Goal: Task Accomplishment & Management: Manage account settings

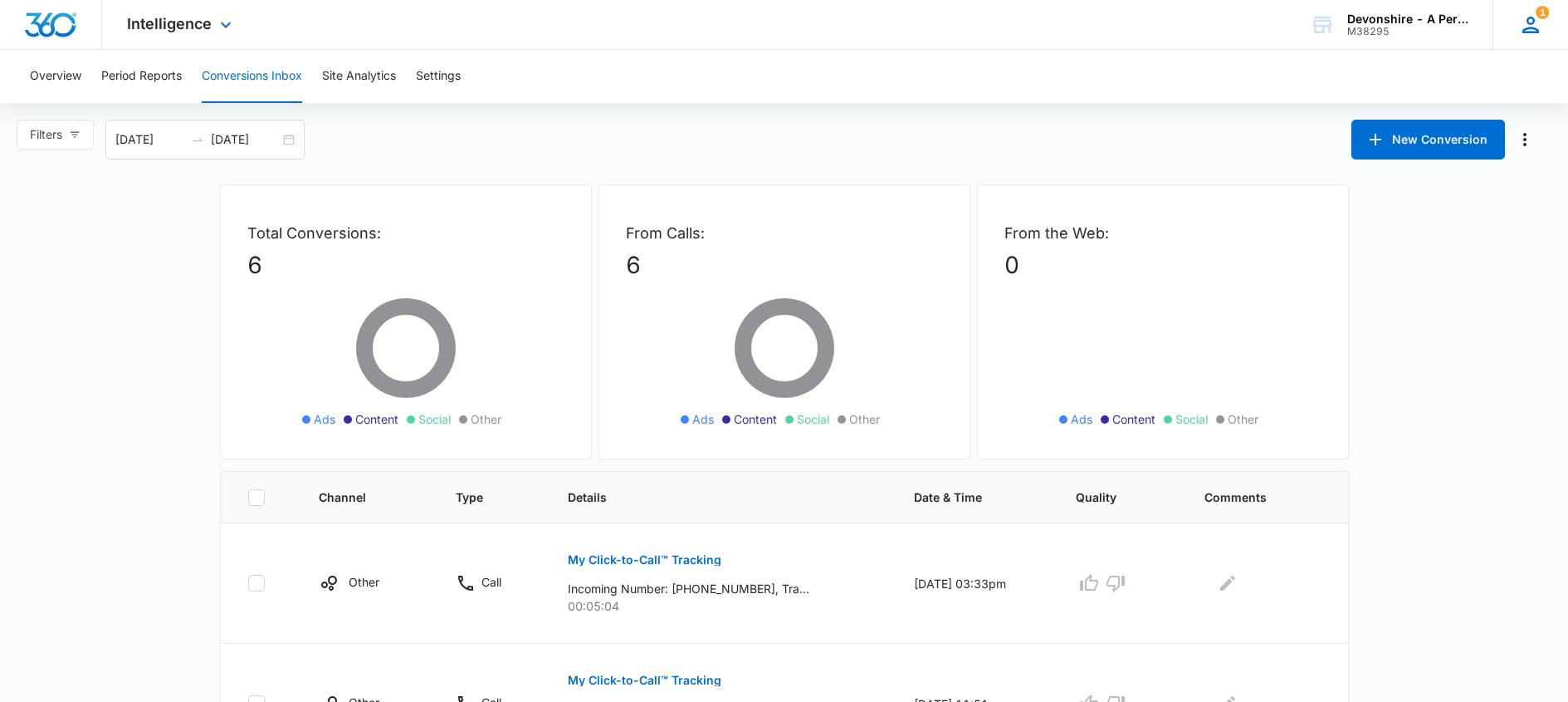
click at [1532, 27] on icon at bounding box center [1530, 25] width 25 height 25
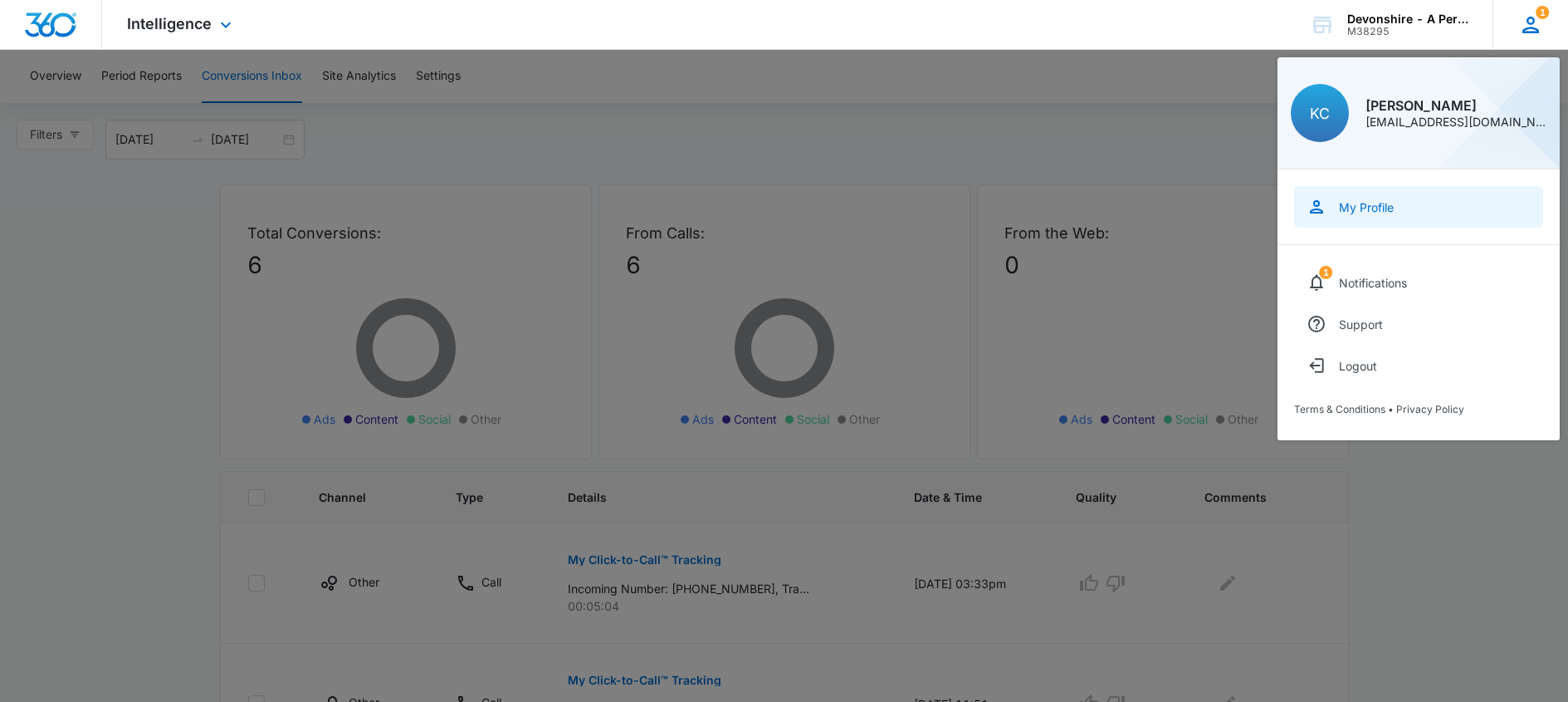
click at [1364, 206] on div "My Profile" at bounding box center [1366, 207] width 55 height 15
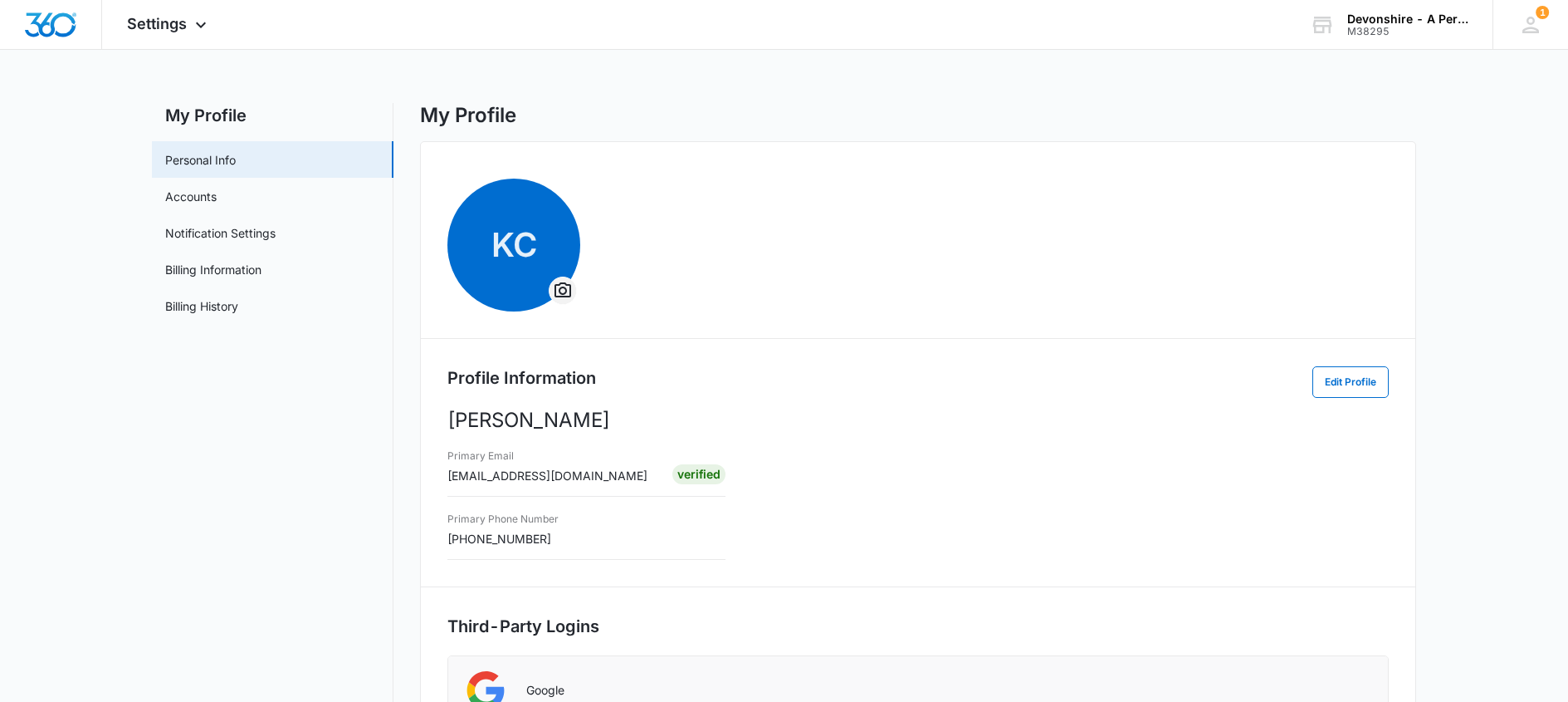
click at [559, 286] on icon "Overflow Menu" at bounding box center [562, 289] width 16 height 15
click at [640, 335] on div "Change Profile Photo" at bounding box center [627, 338] width 115 height 12
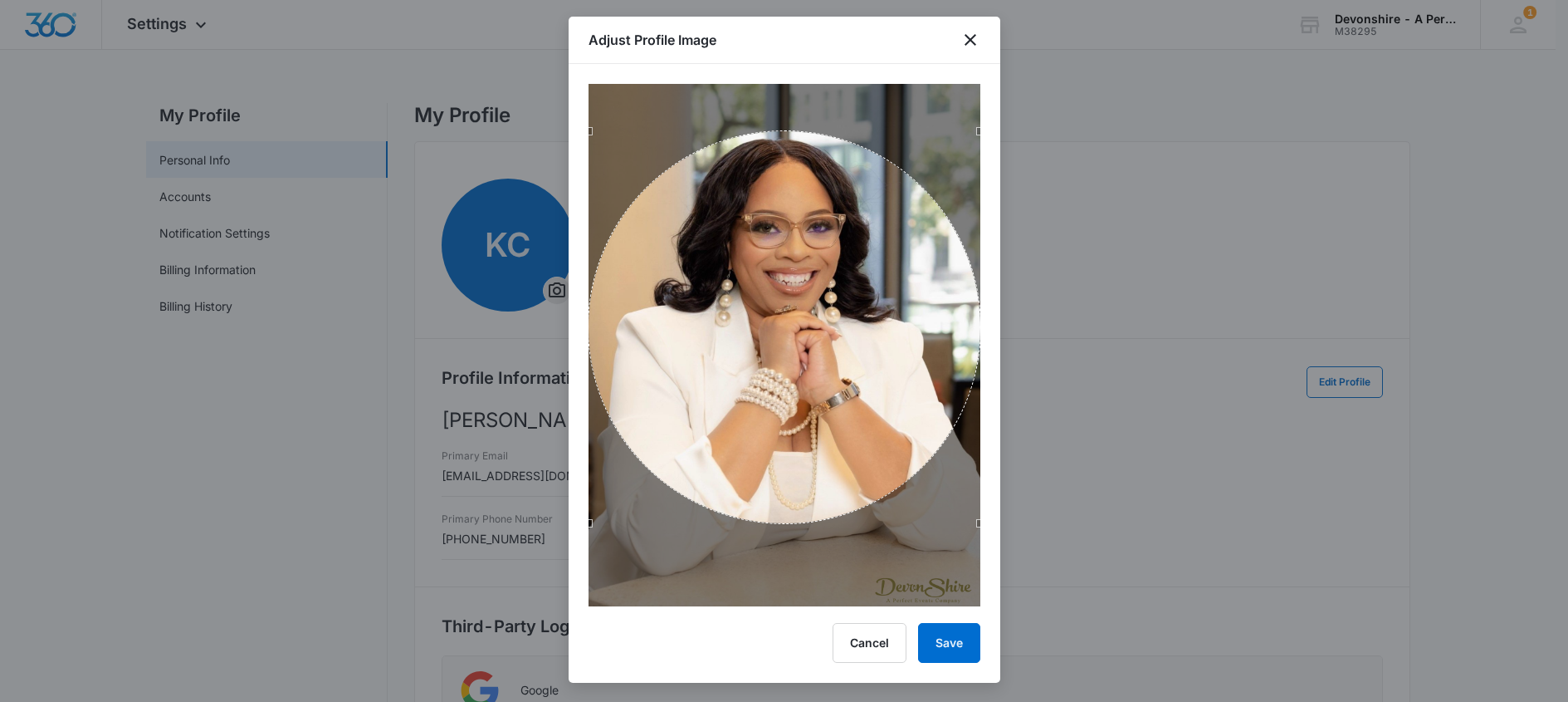
click at [756, 478] on div "Use the arrow keys to move the crop selection area" at bounding box center [784, 327] width 392 height 392
click at [944, 637] on button "Save" at bounding box center [948, 643] width 62 height 40
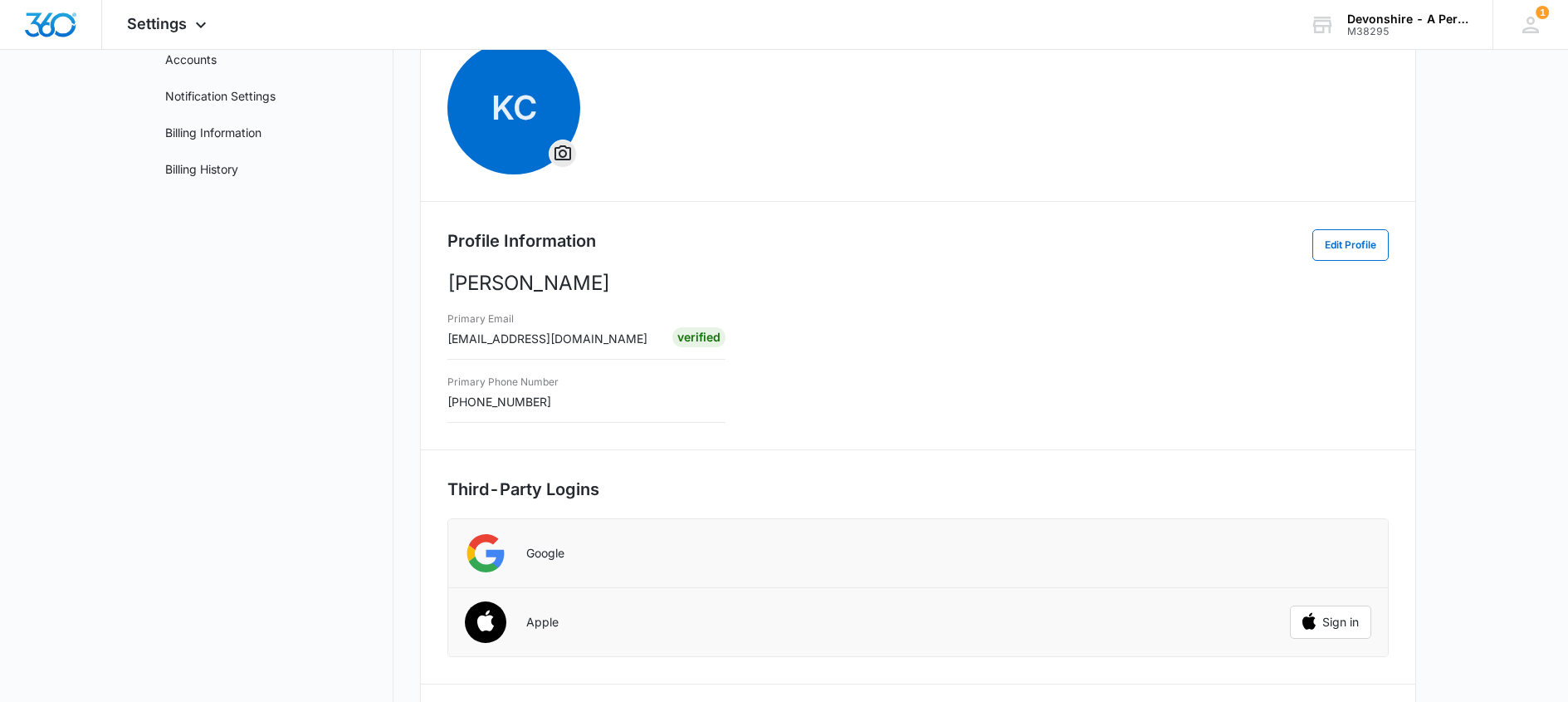
scroll to position [166, 0]
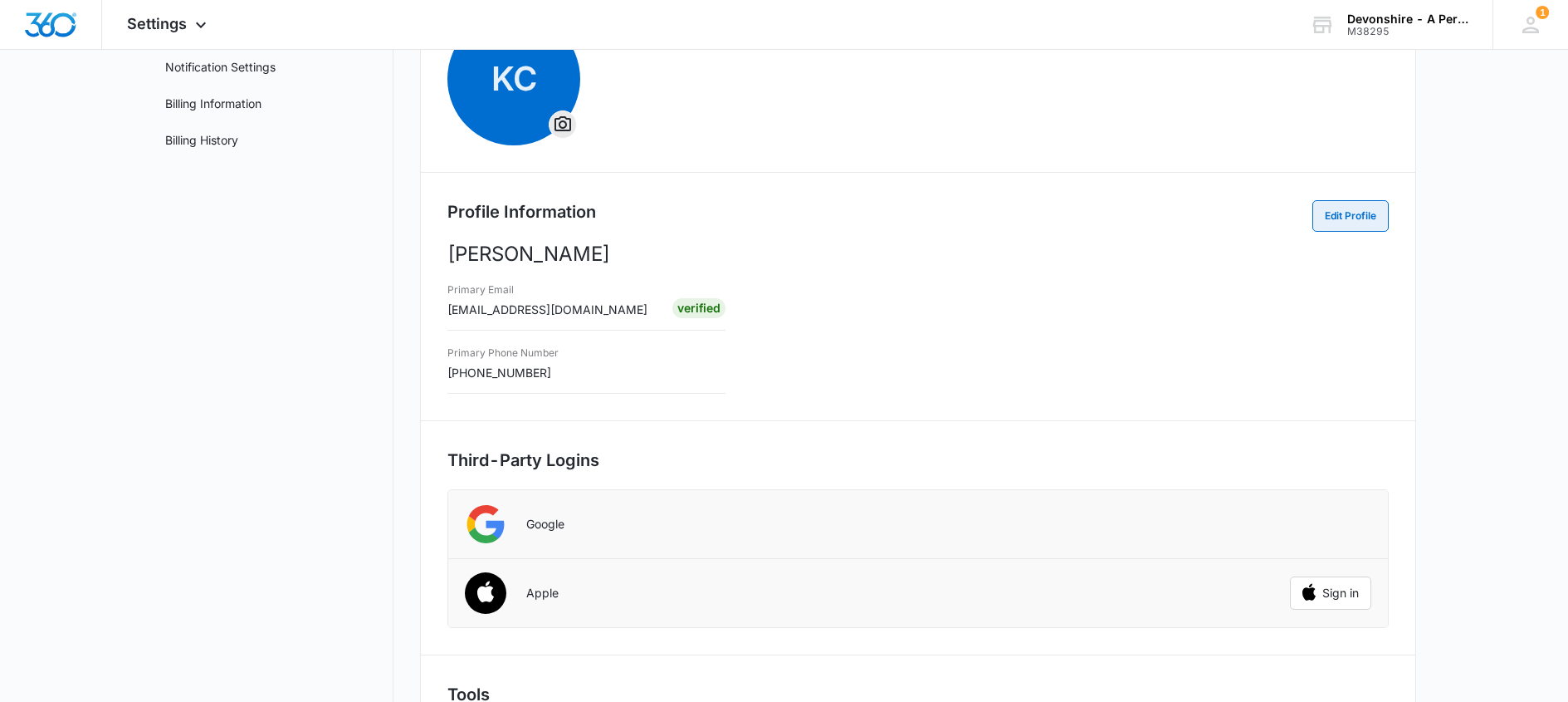
click at [1352, 218] on button "Edit Profile" at bounding box center [1350, 215] width 76 height 32
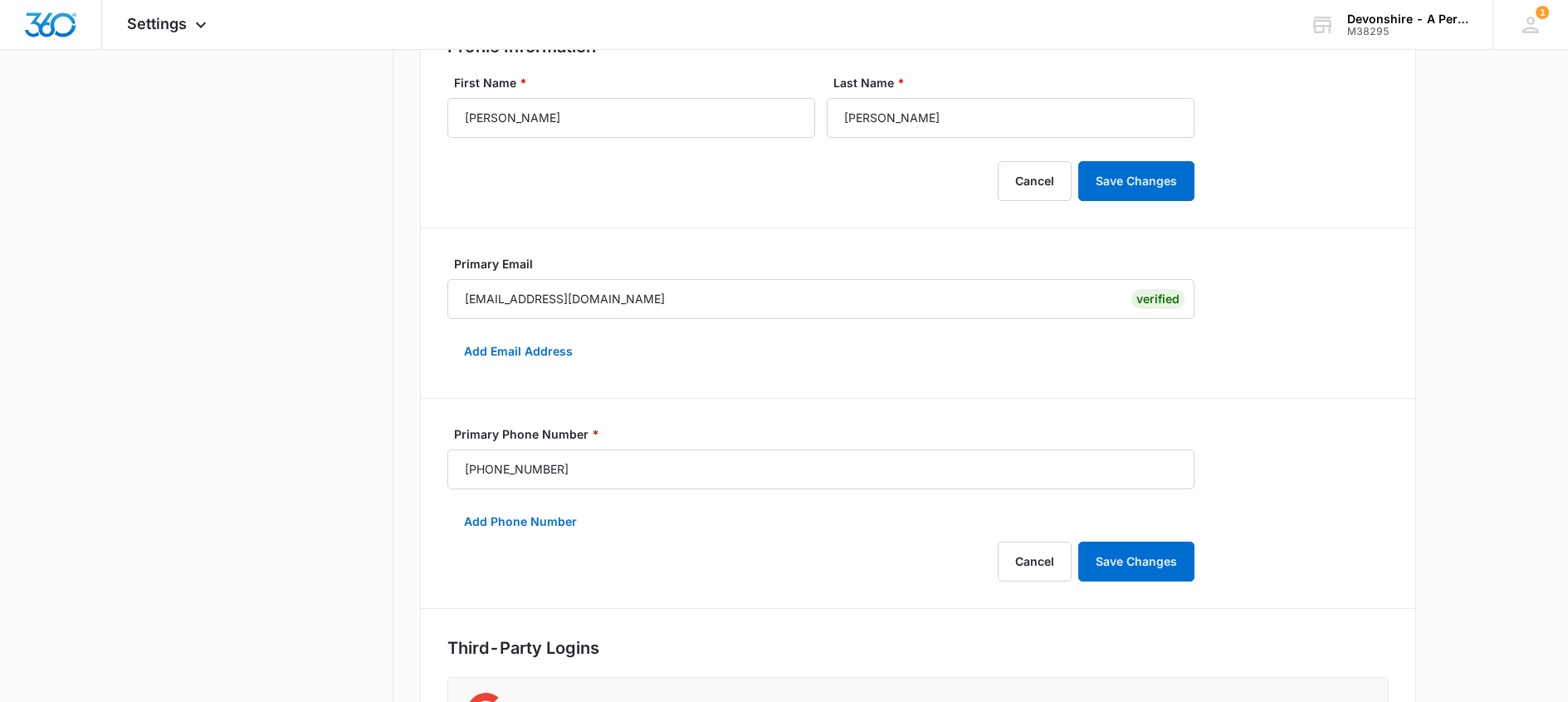
scroll to position [333, 0]
drag, startPoint x: 499, startPoint y: 465, endPoint x: 616, endPoint y: 463, distance: 117.0
click at [616, 463] on input "(240) 292-9771" at bounding box center [821, 469] width 747 height 40
type input "(240) 450-2859"
click at [520, 521] on button "Add Phone Number" at bounding box center [520, 521] width 146 height 40
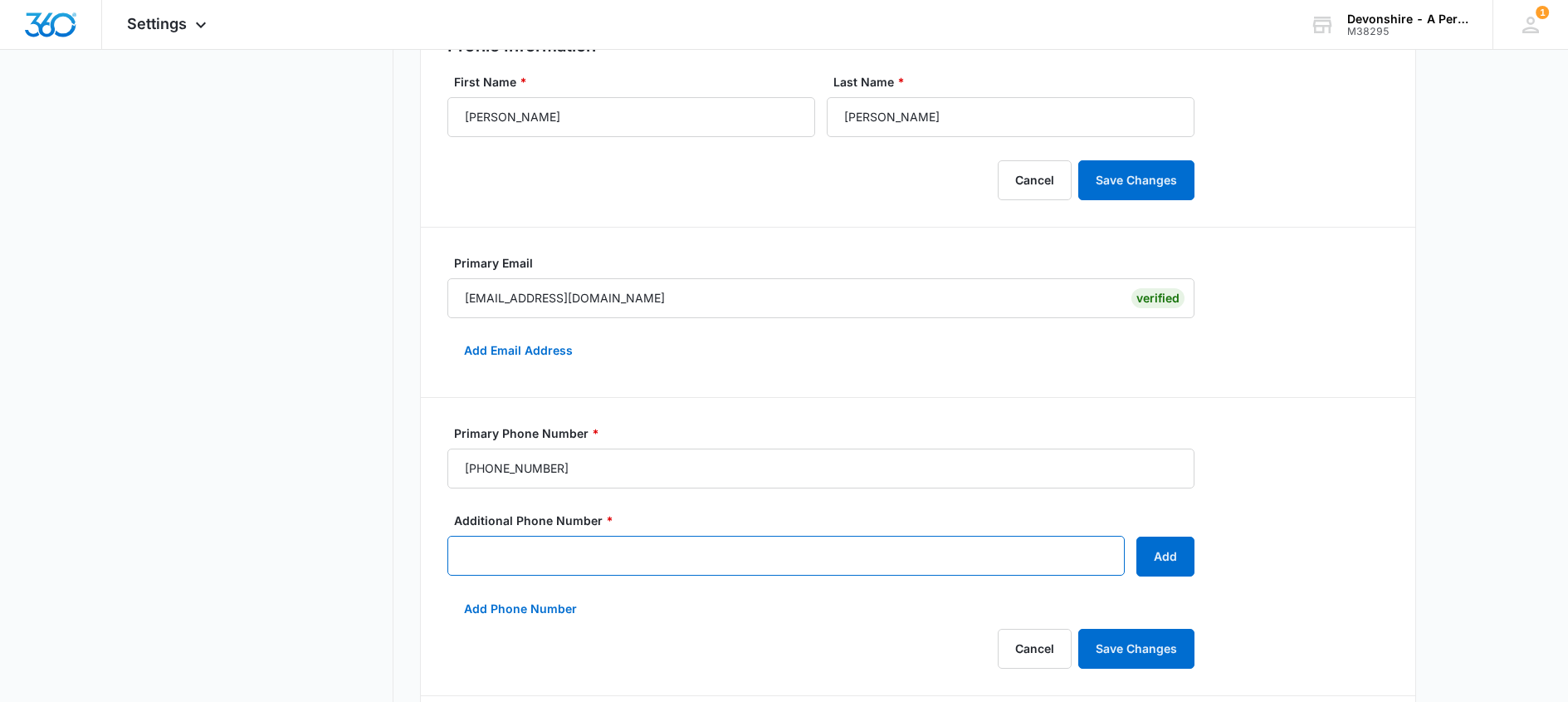
click at [510, 554] on input "Additional Phone Number *" at bounding box center [786, 556] width 678 height 40
type input "(240) 292-9771"
click at [1119, 647] on button "Save Changes" at bounding box center [1136, 648] width 116 height 40
click at [1145, 647] on button "Save Changes" at bounding box center [1136, 648] width 116 height 40
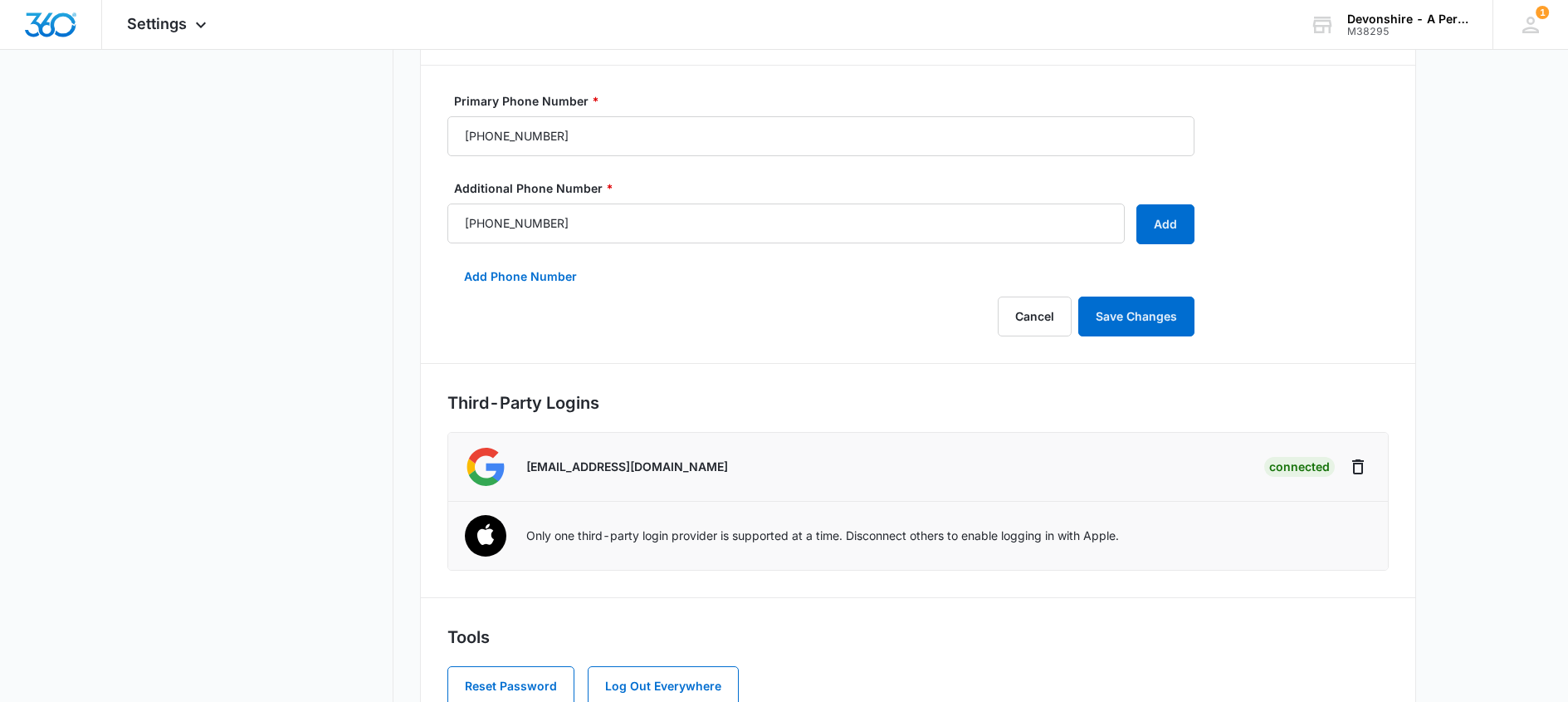
scroll to position [716, 0]
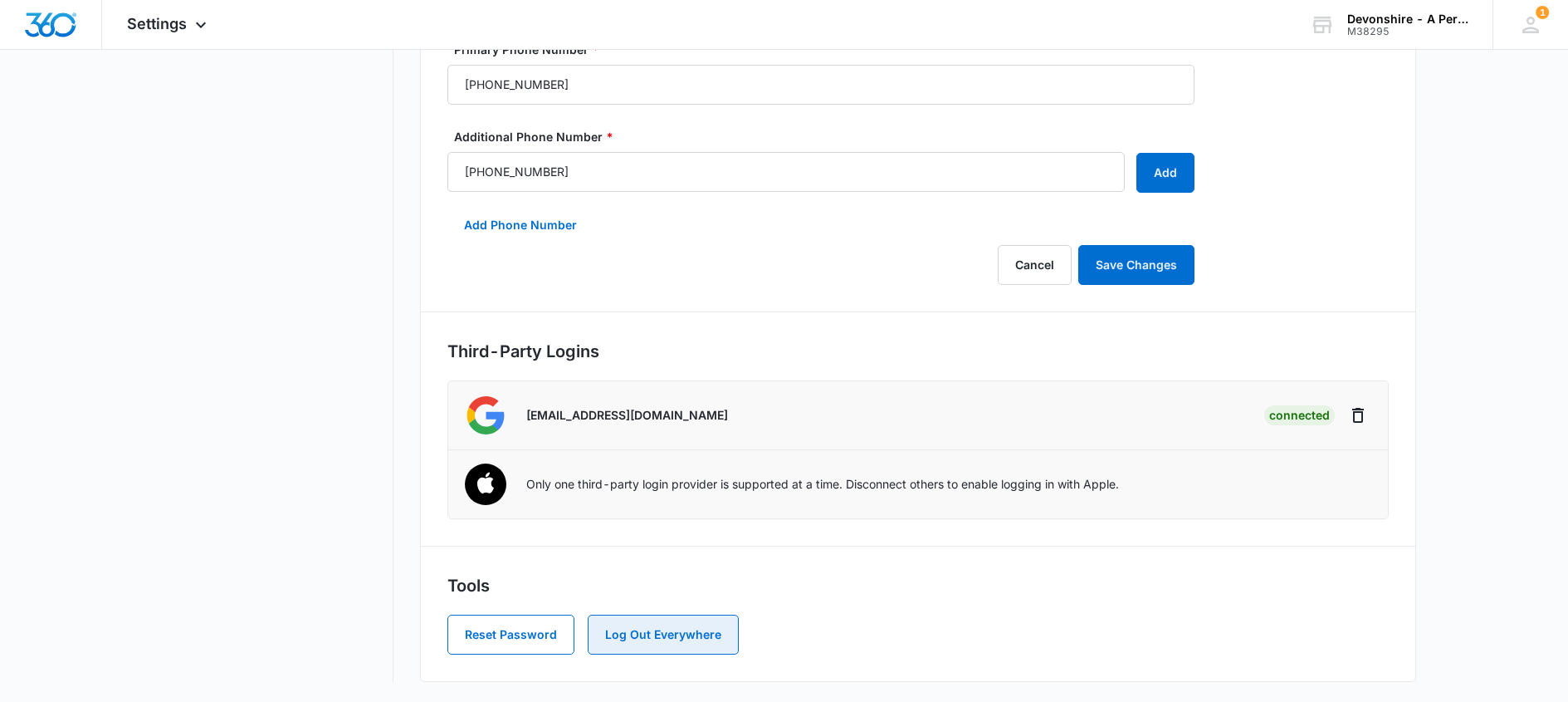
click at [631, 634] on button "Log Out Everywhere" at bounding box center [663, 634] width 151 height 40
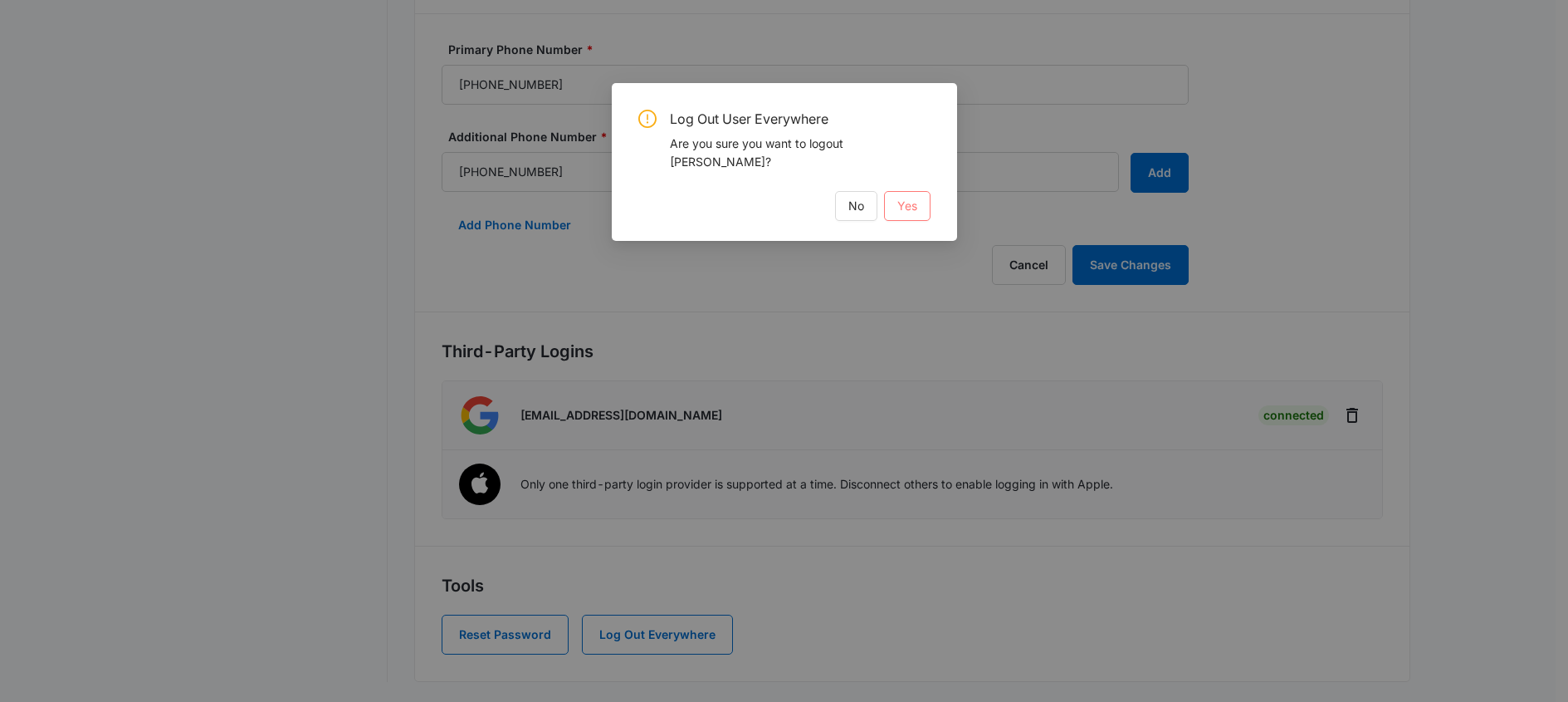
click at [912, 208] on span "Yes" at bounding box center [907, 205] width 20 height 18
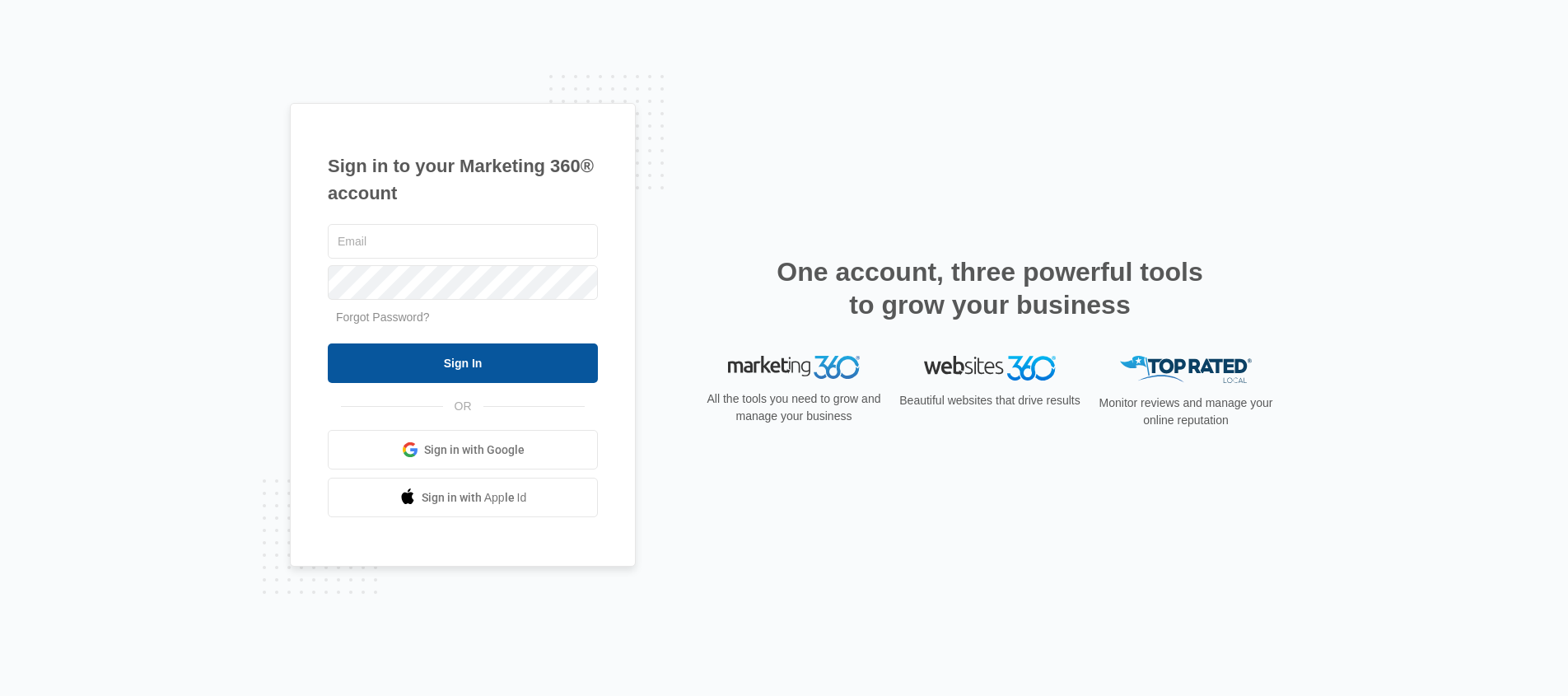
type input "[EMAIL_ADDRESS][DOMAIN_NAME]"
click at [451, 362] on input "Sign In" at bounding box center [463, 363] width 270 height 40
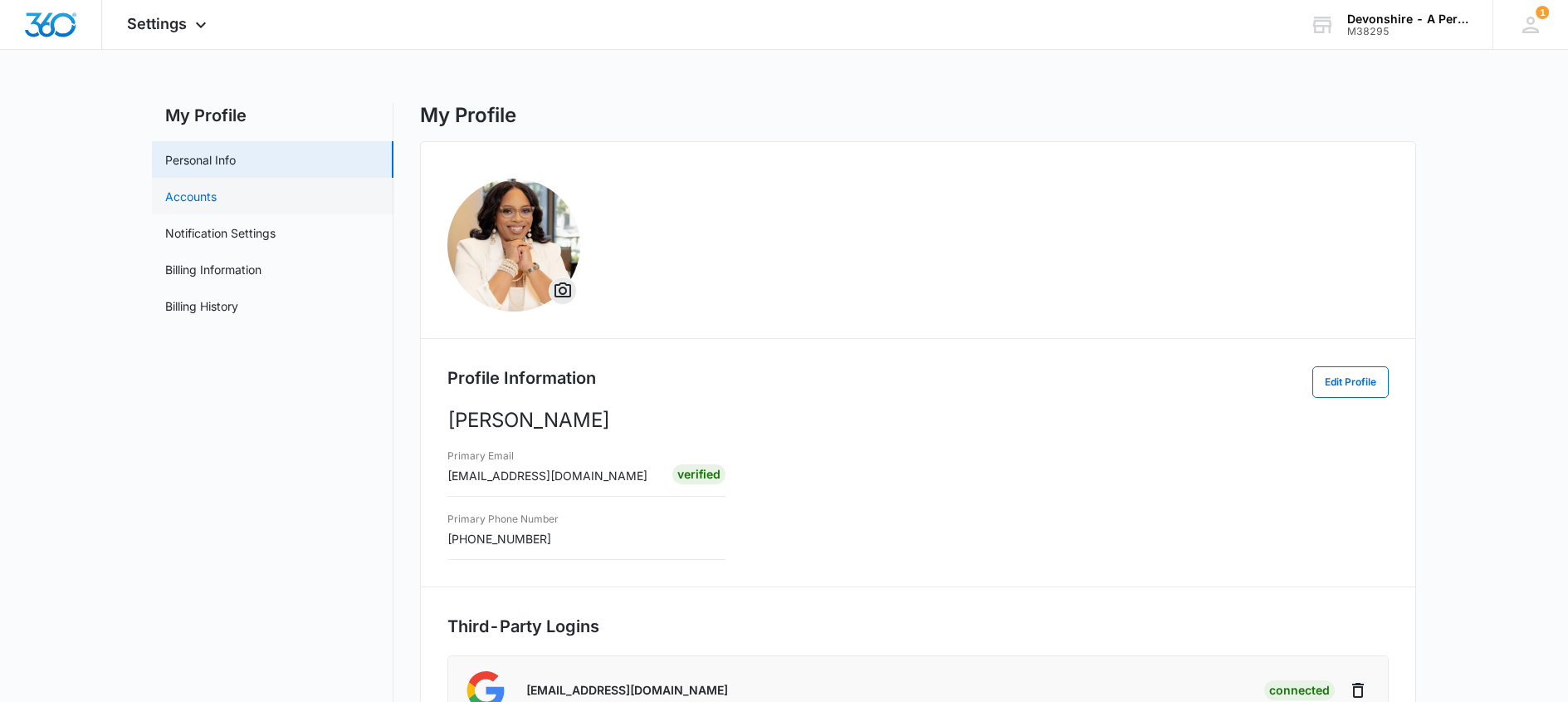
click at [178, 197] on link "Accounts" at bounding box center [191, 197] width 51 height 17
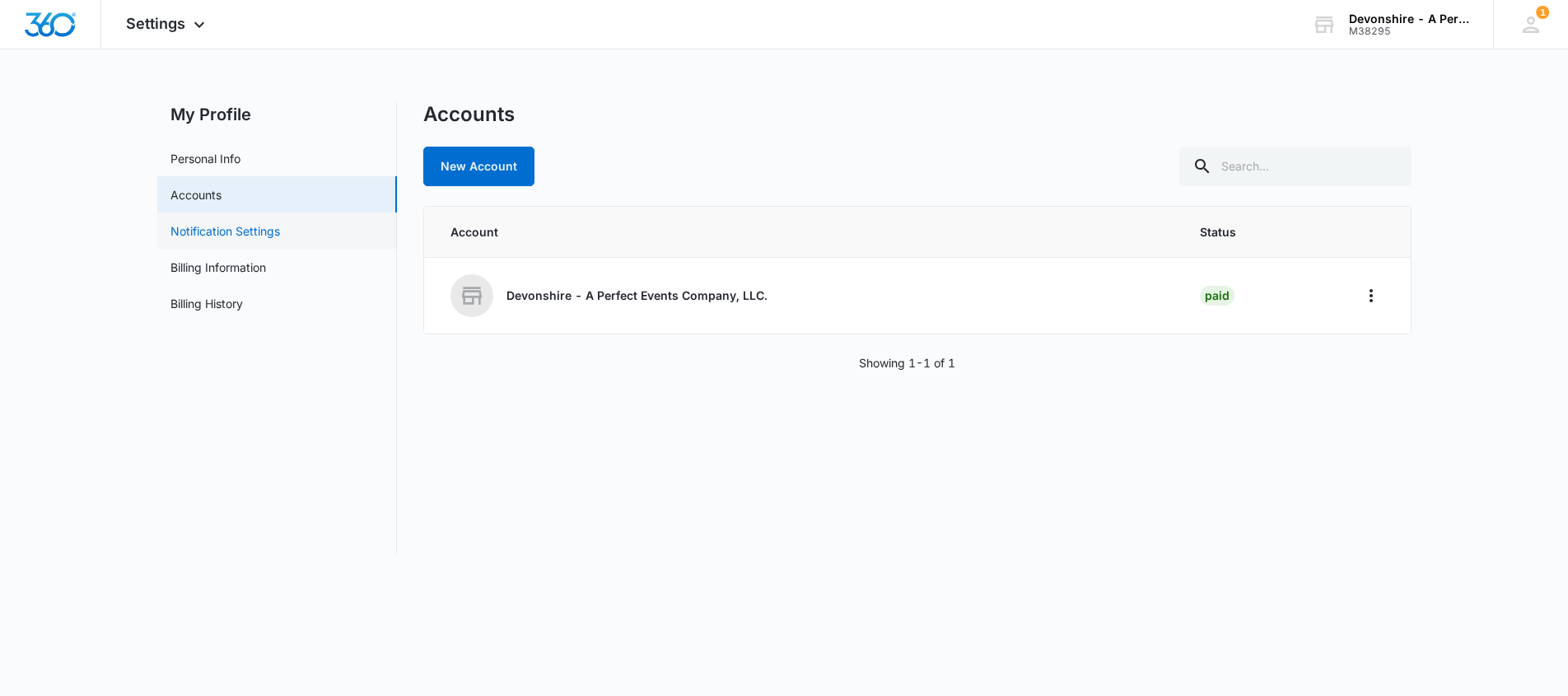
click at [197, 233] on link "Notification Settings" at bounding box center [225, 231] width 109 height 17
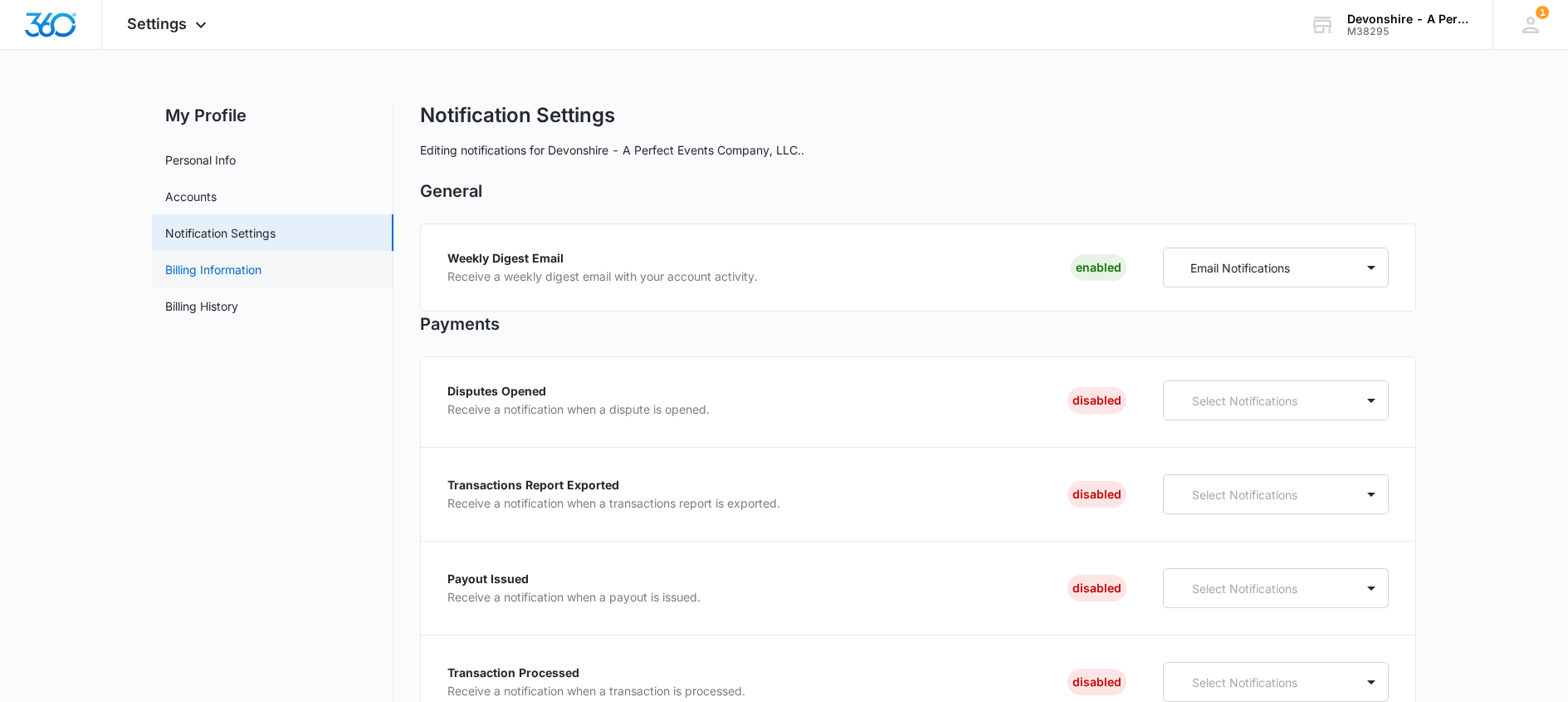
click at [220, 268] on link "Billing Information" at bounding box center [213, 269] width 97 height 17
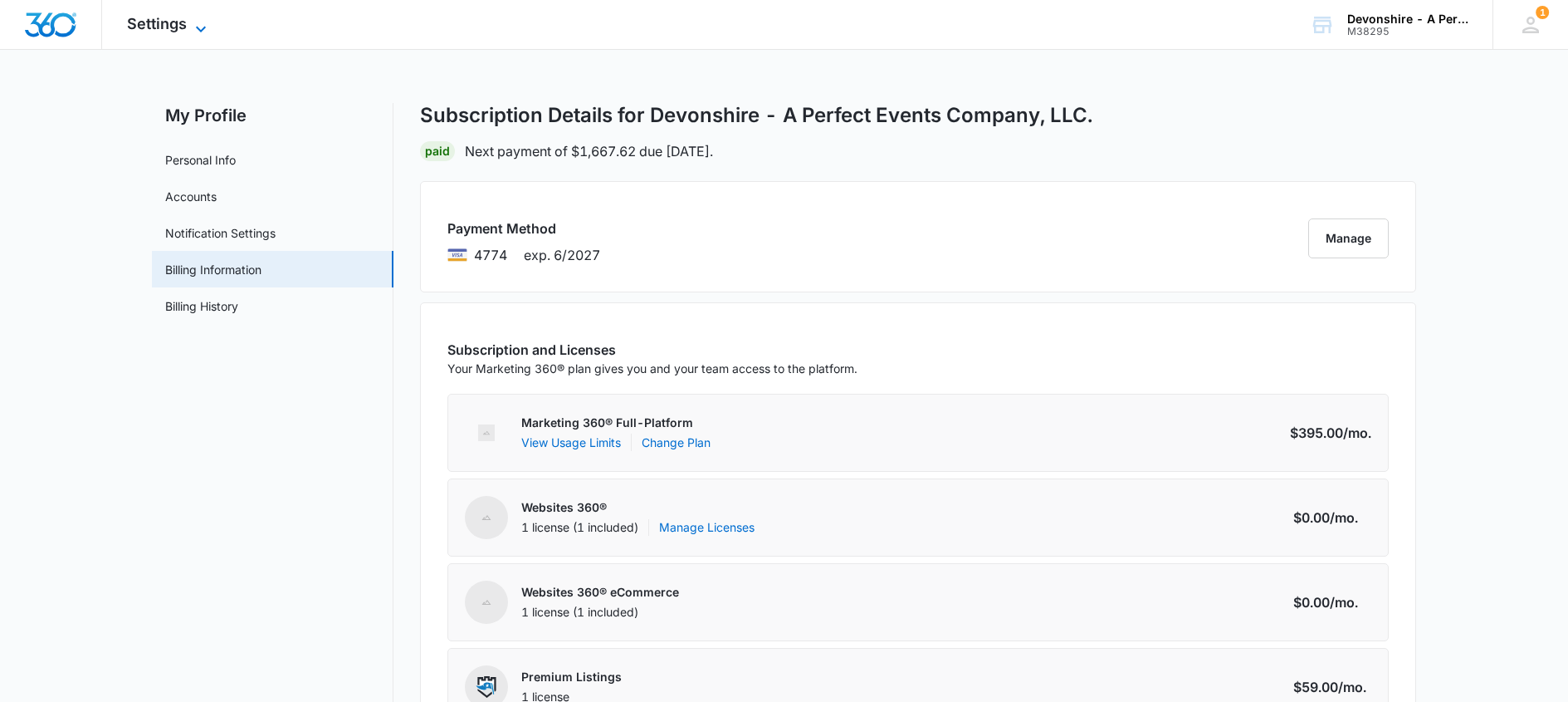
click at [198, 23] on icon at bounding box center [200, 28] width 20 height 20
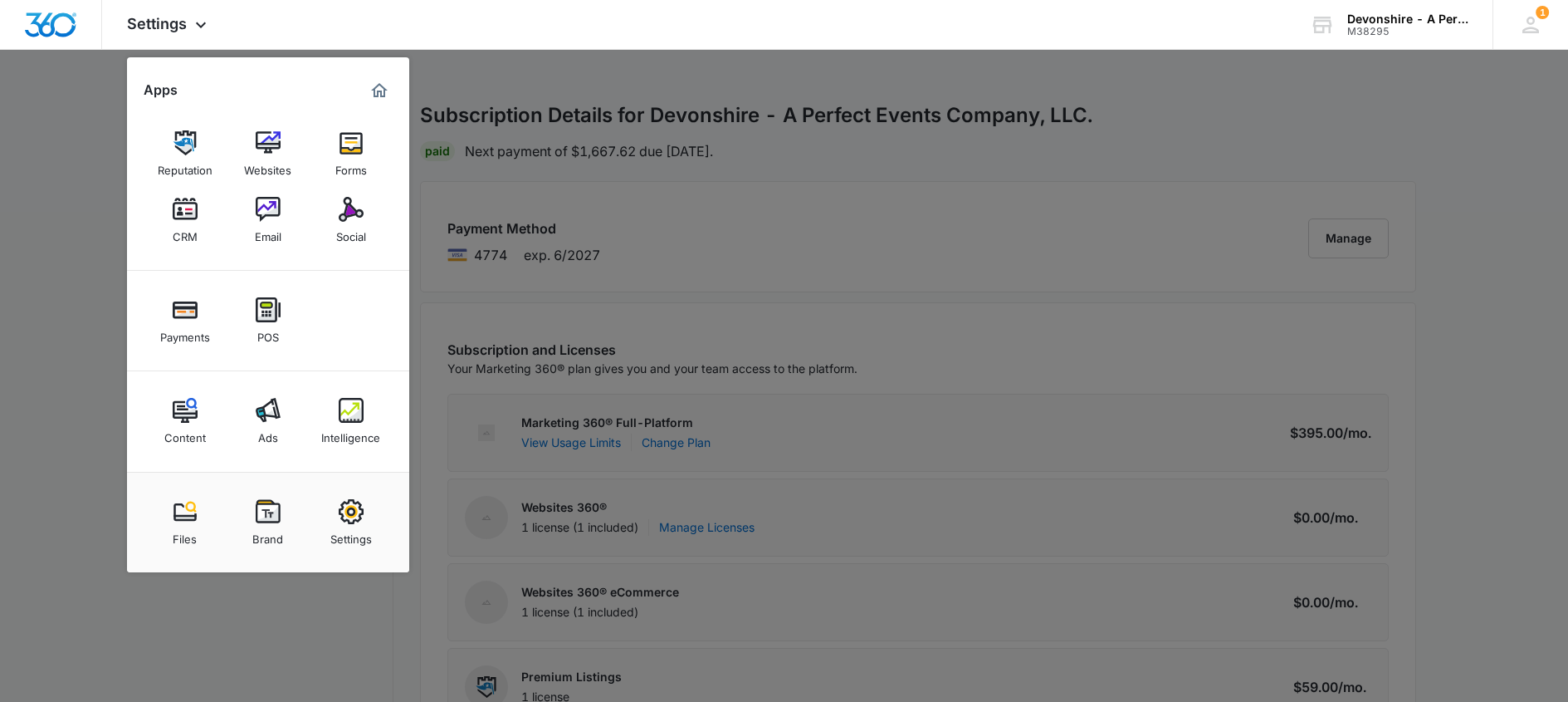
click at [495, 73] on div at bounding box center [784, 351] width 1568 height 702
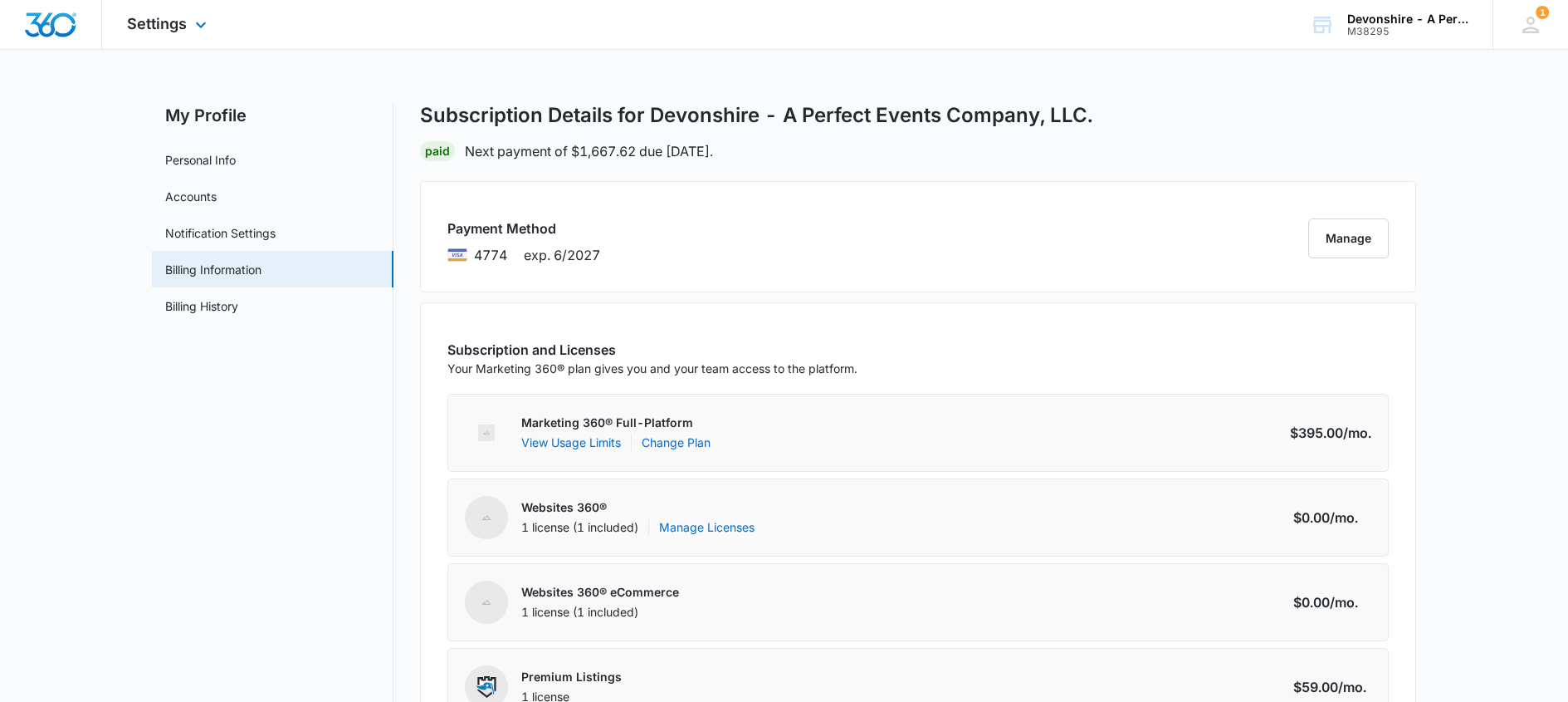
click at [56, 26] on img "Dashboard" at bounding box center [50, 25] width 53 height 25
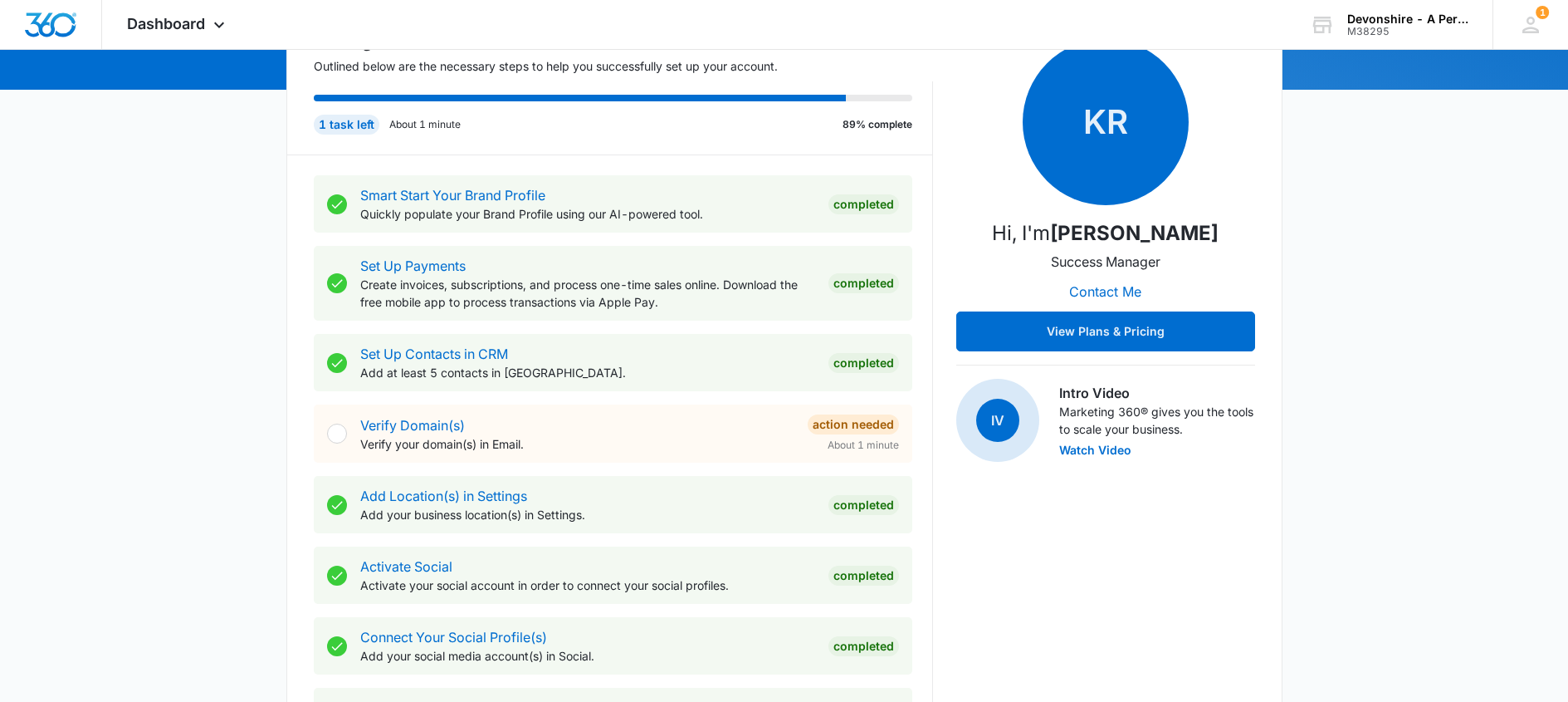
scroll to position [249, 0]
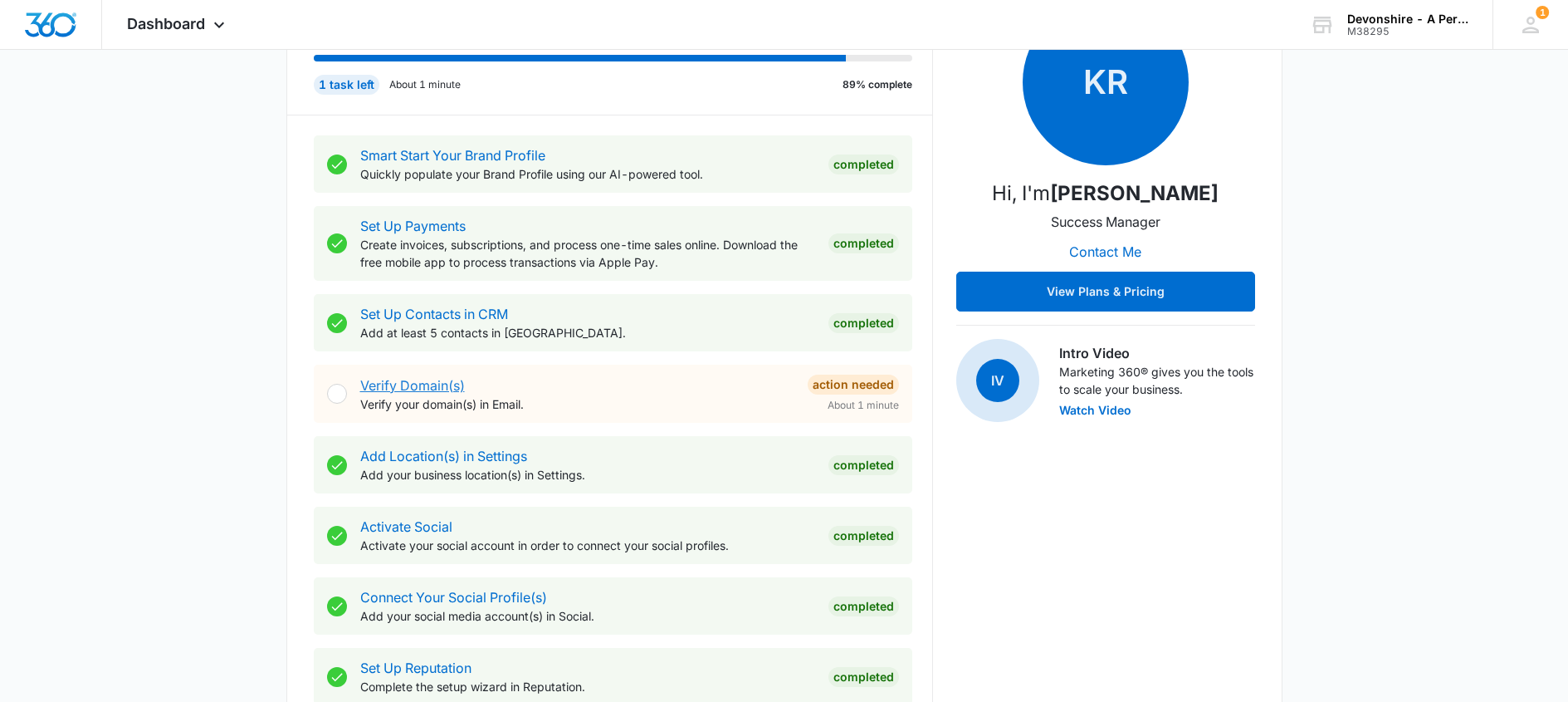
click at [409, 385] on link "Verify Domain(s)" at bounding box center [413, 385] width 104 height 16
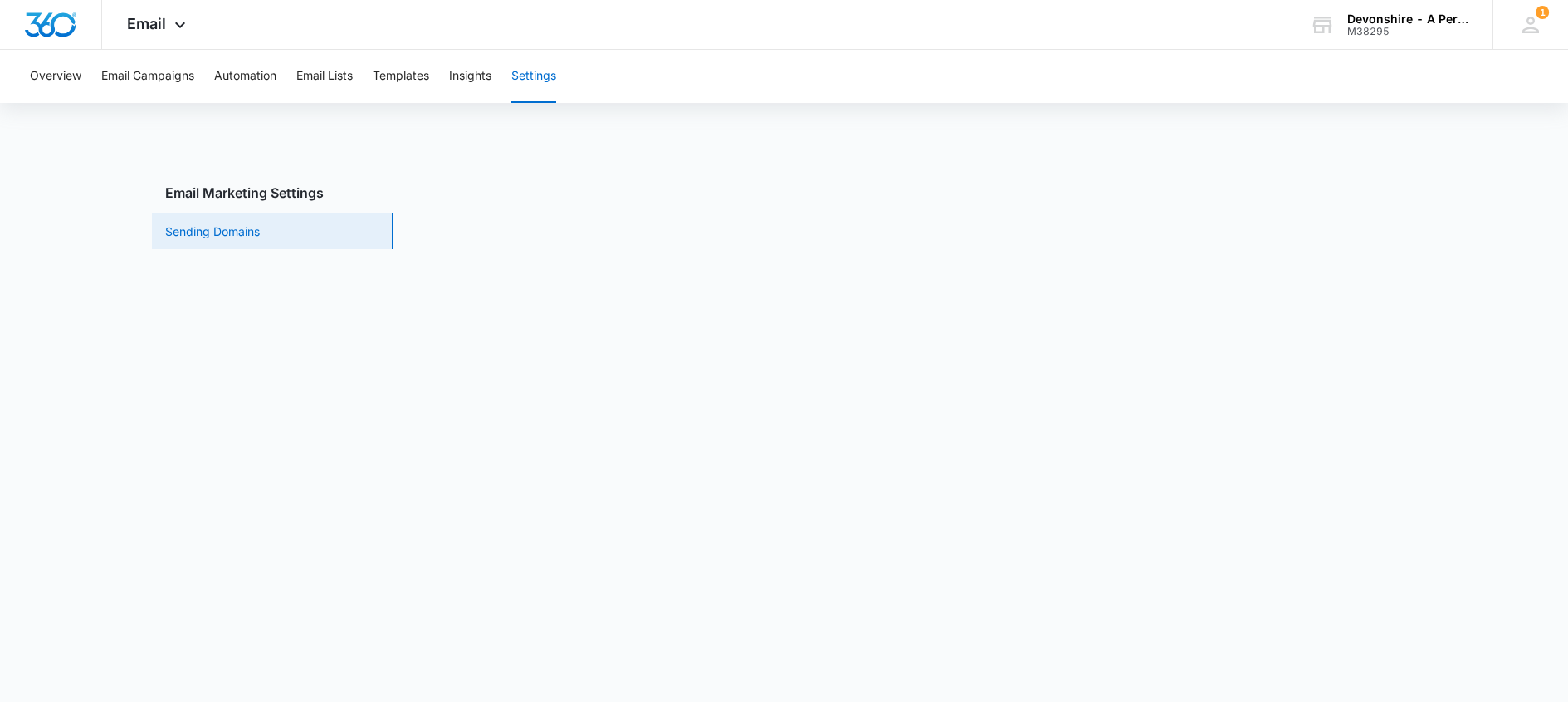
click at [190, 230] on link "Sending Domains" at bounding box center [212, 231] width 95 height 17
click at [1529, 25] on icon at bounding box center [1530, 25] width 25 height 25
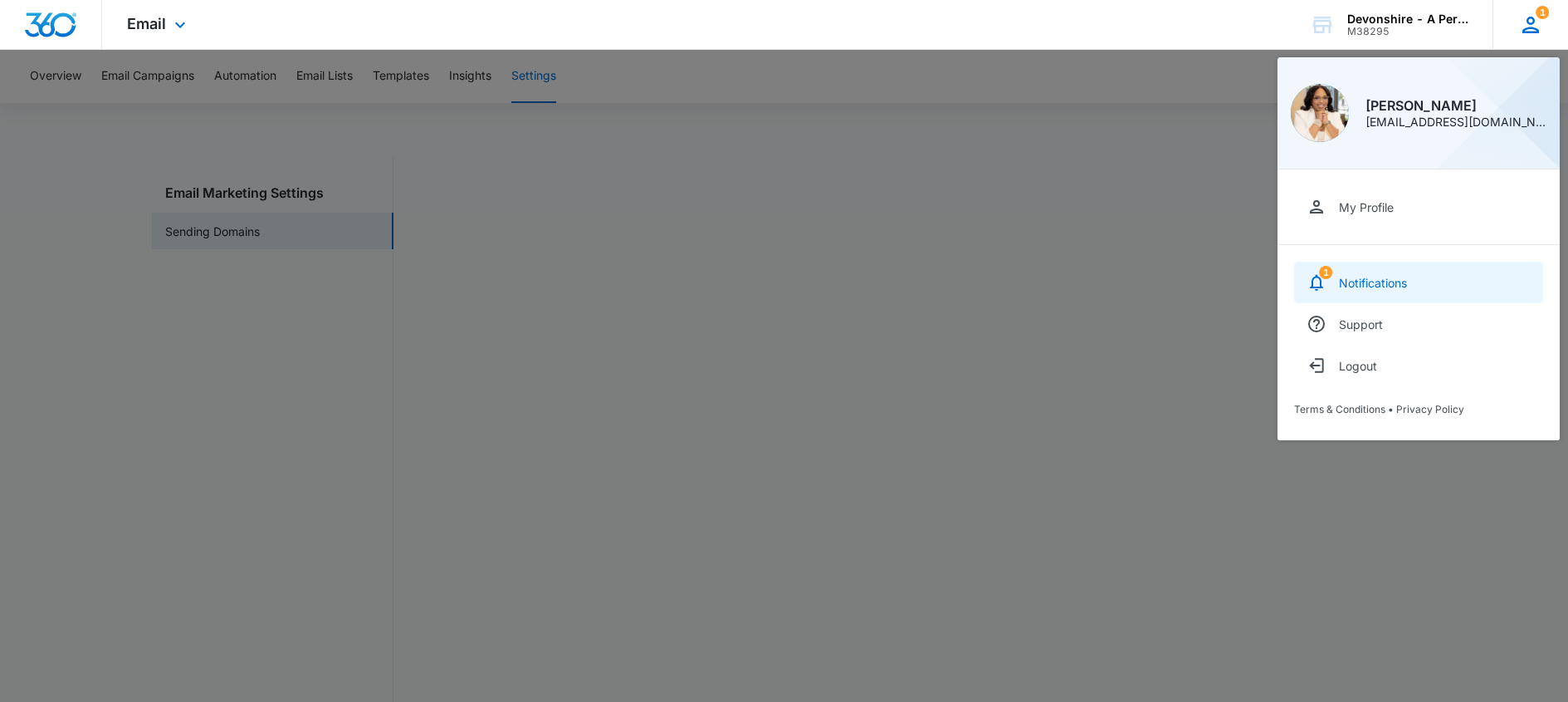
click at [1363, 283] on div "Notifications" at bounding box center [1373, 283] width 68 height 15
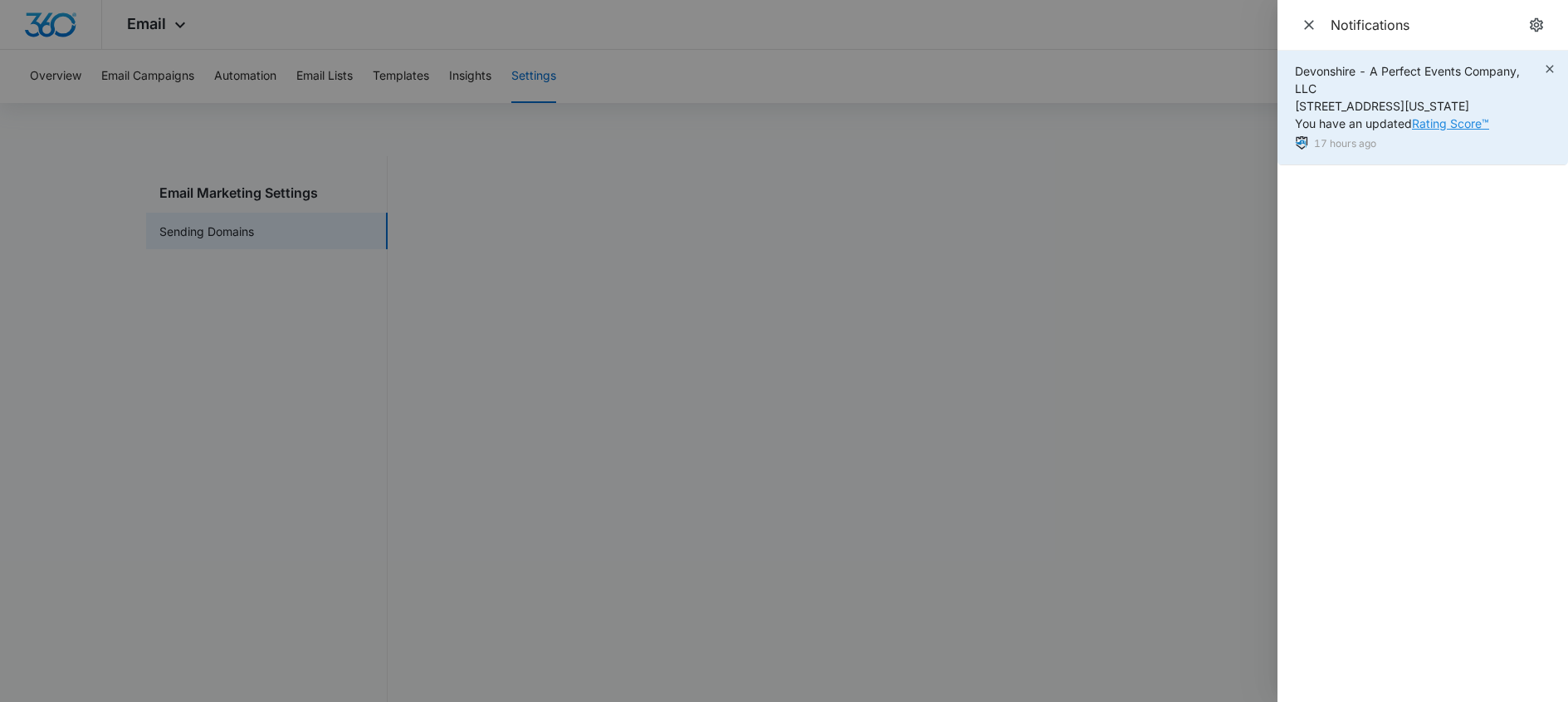
click at [1436, 124] on link "Rating Score™" at bounding box center [1451, 123] width 77 height 15
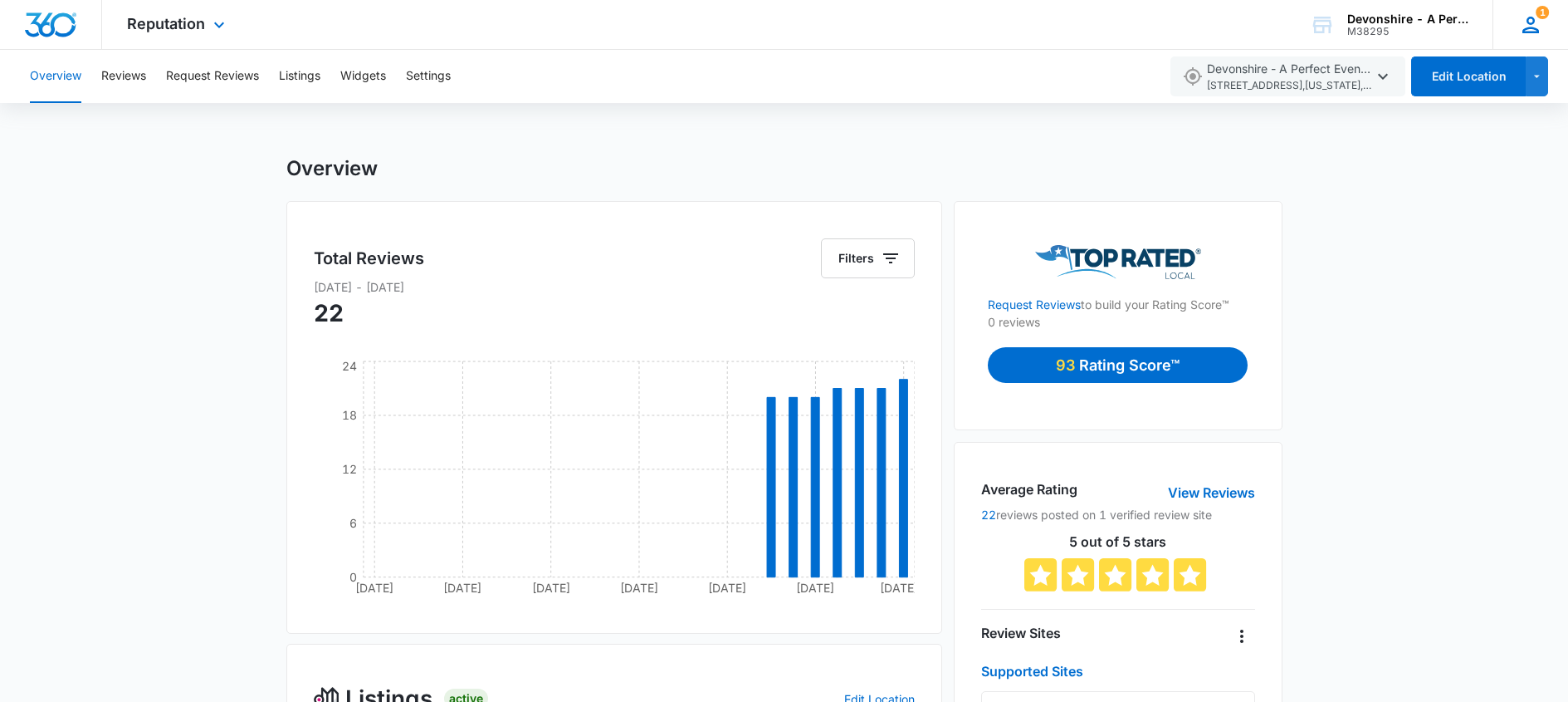
click at [1529, 27] on icon at bounding box center [1530, 25] width 25 height 25
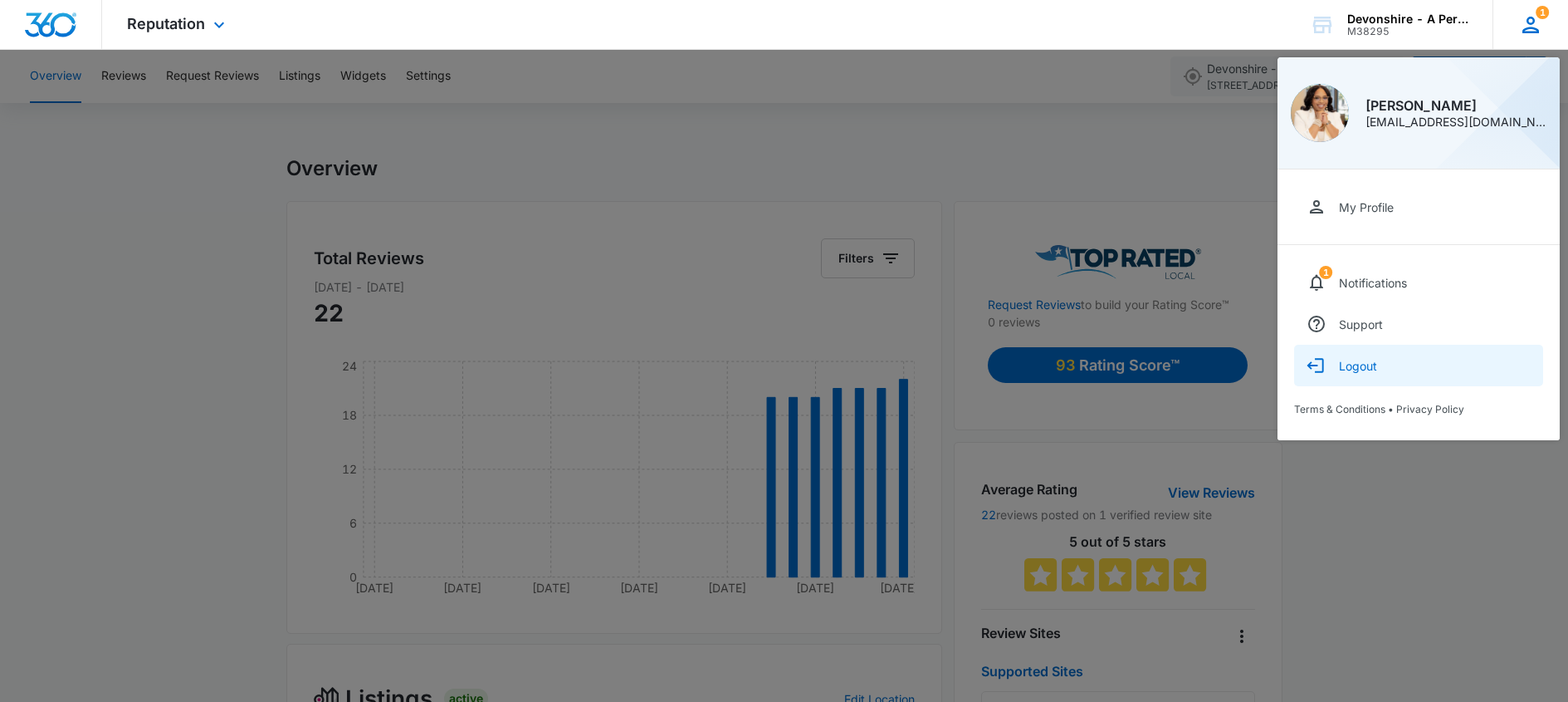
click at [1355, 364] on div "Logout" at bounding box center [1358, 366] width 38 height 15
